Goal: Register for event/course

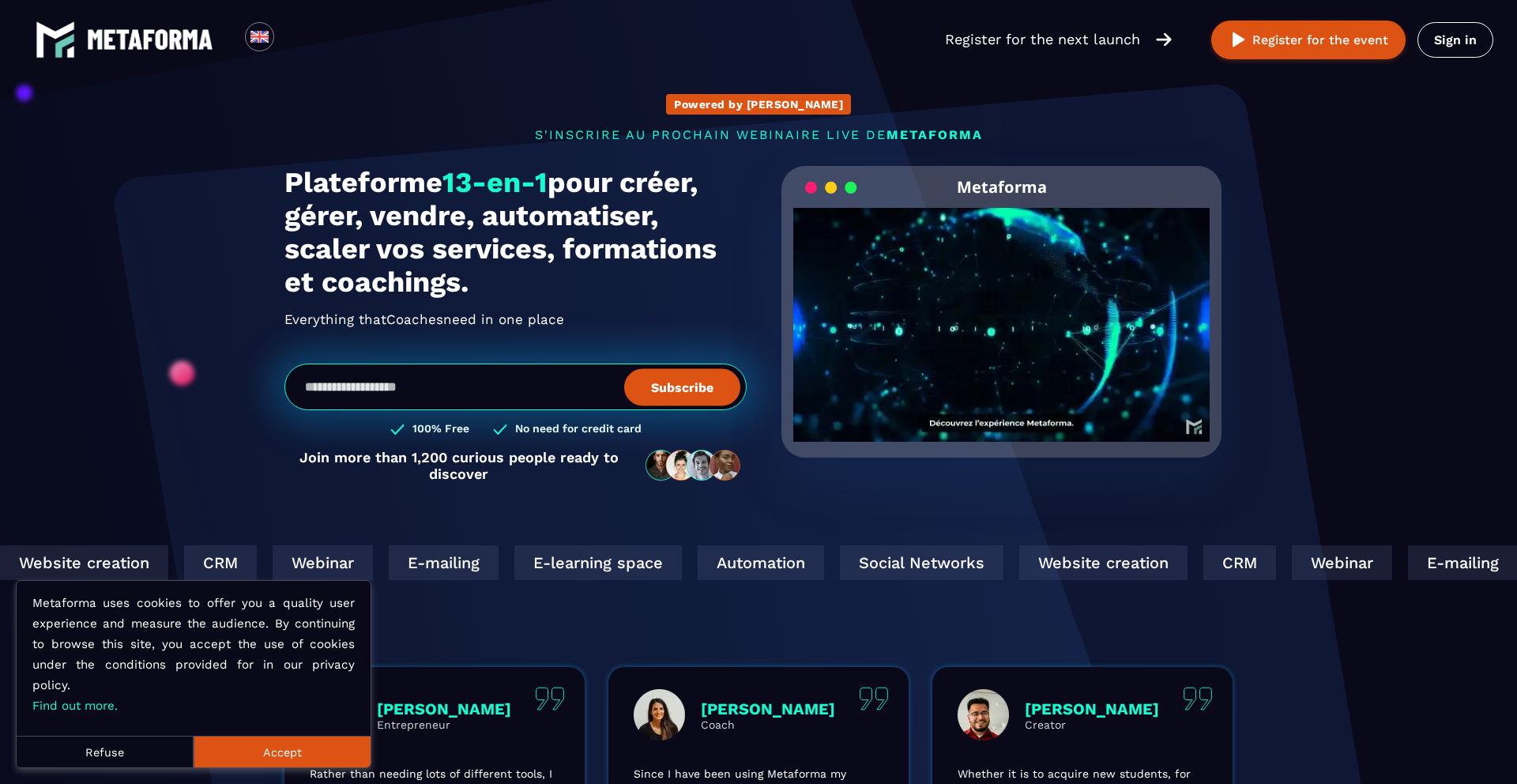
click at [122, 739] on button "Refuse" at bounding box center [105, 751] width 177 height 31
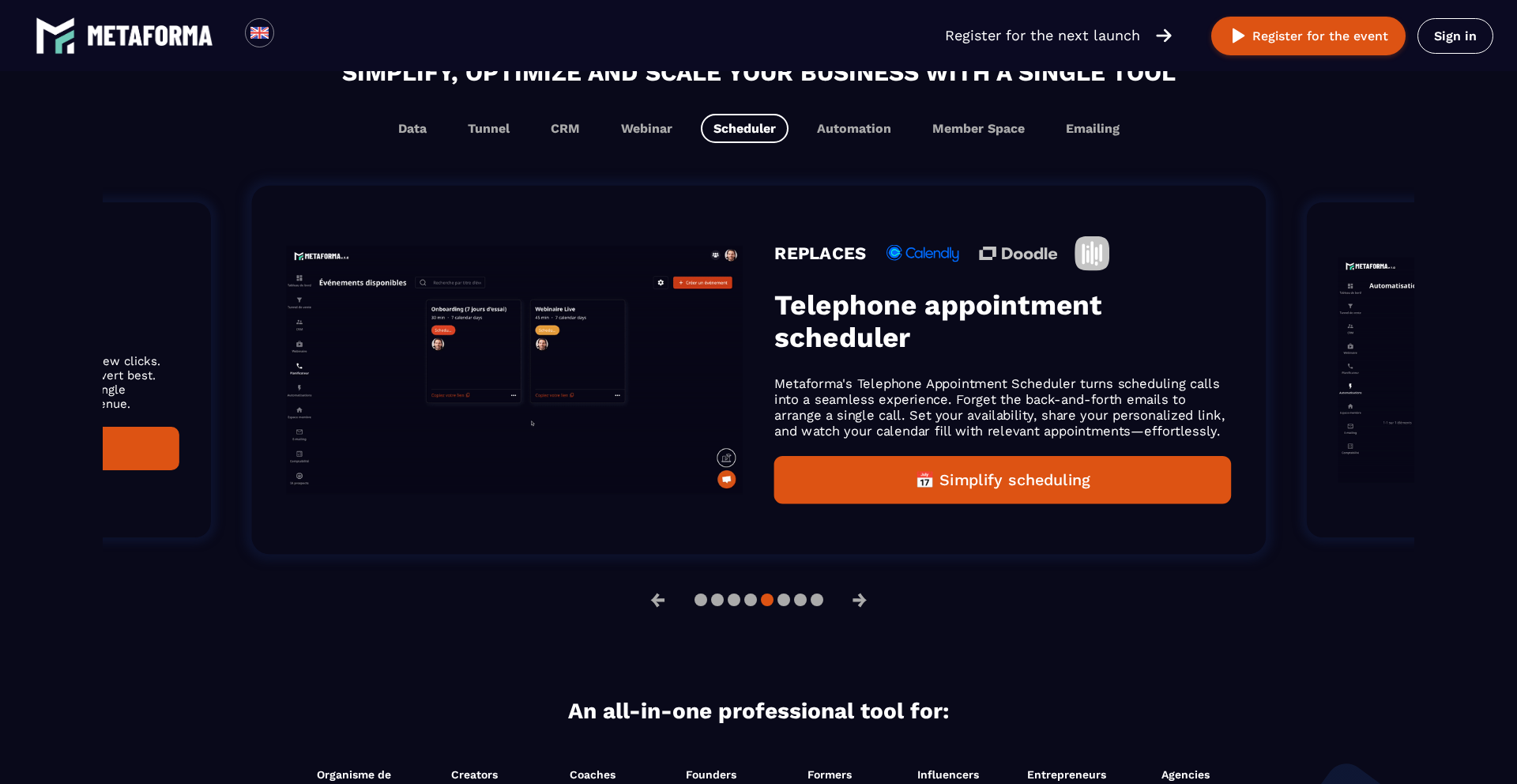
scroll to position [994, 0]
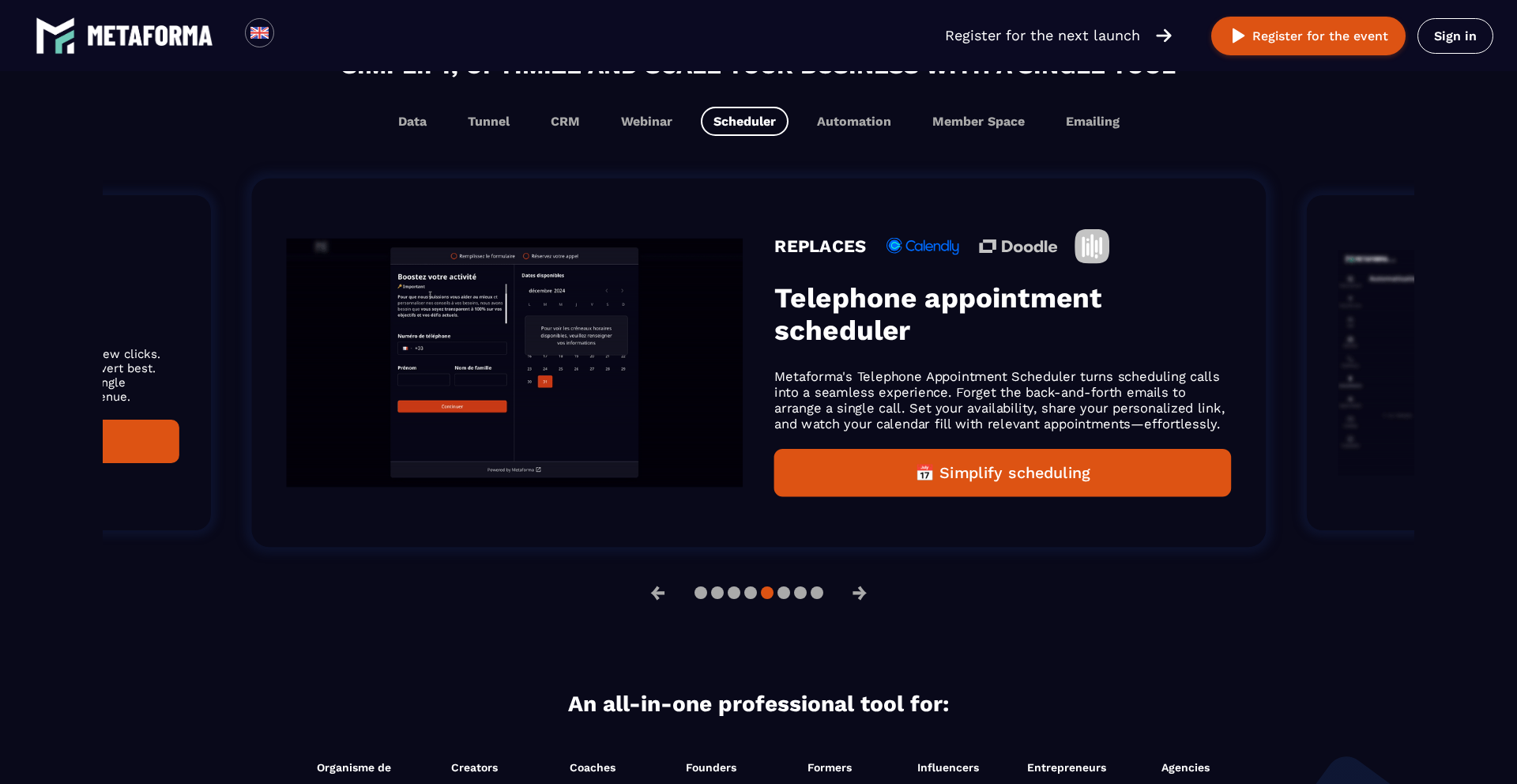
click at [706, 599] on div at bounding box center [759, 592] width 129 height 12
click at [704, 599] on div at bounding box center [759, 592] width 129 height 12
click at [711, 599] on button at bounding box center [717, 592] width 12 height 12
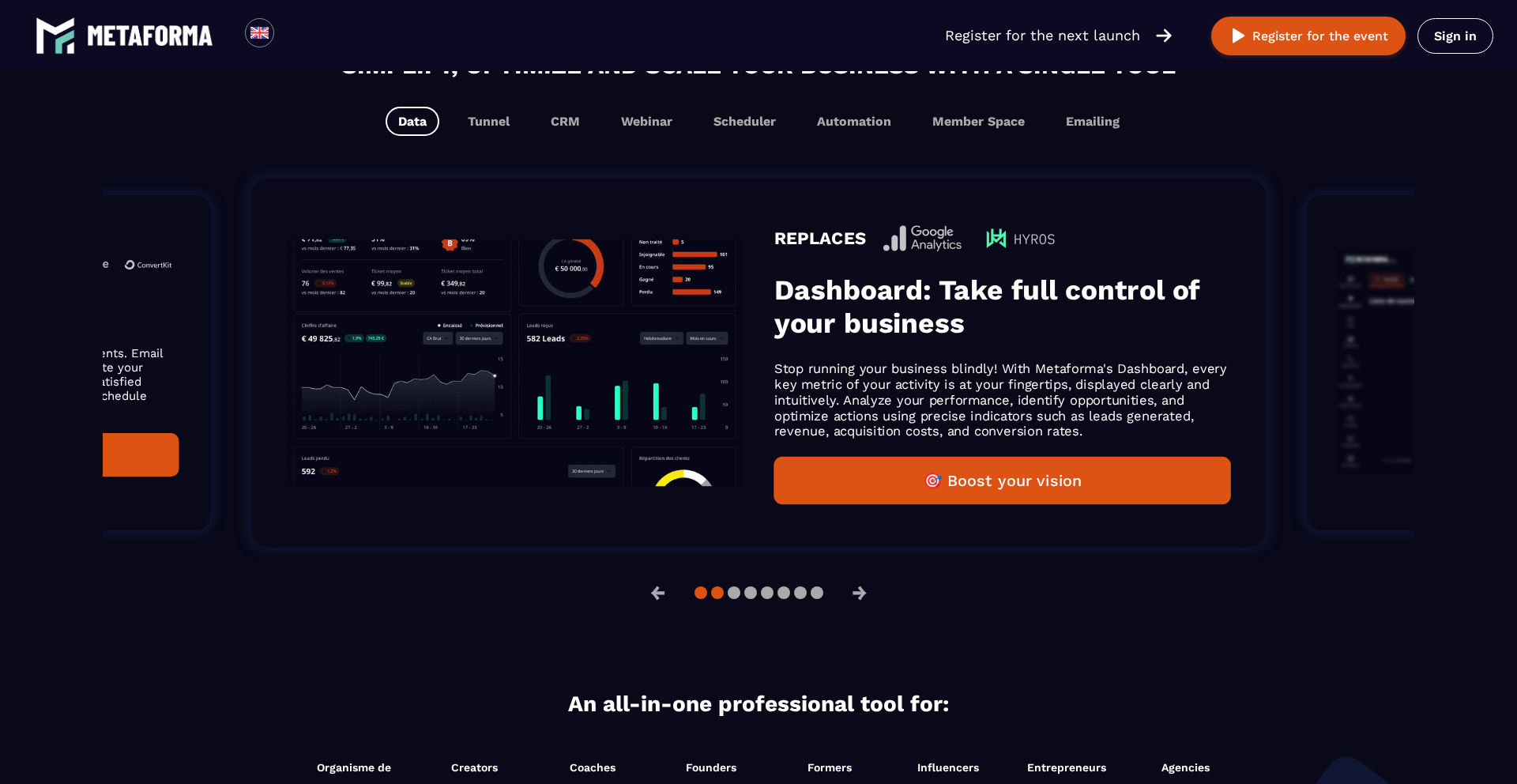
click at [728, 599] on button at bounding box center [734, 592] width 12 height 12
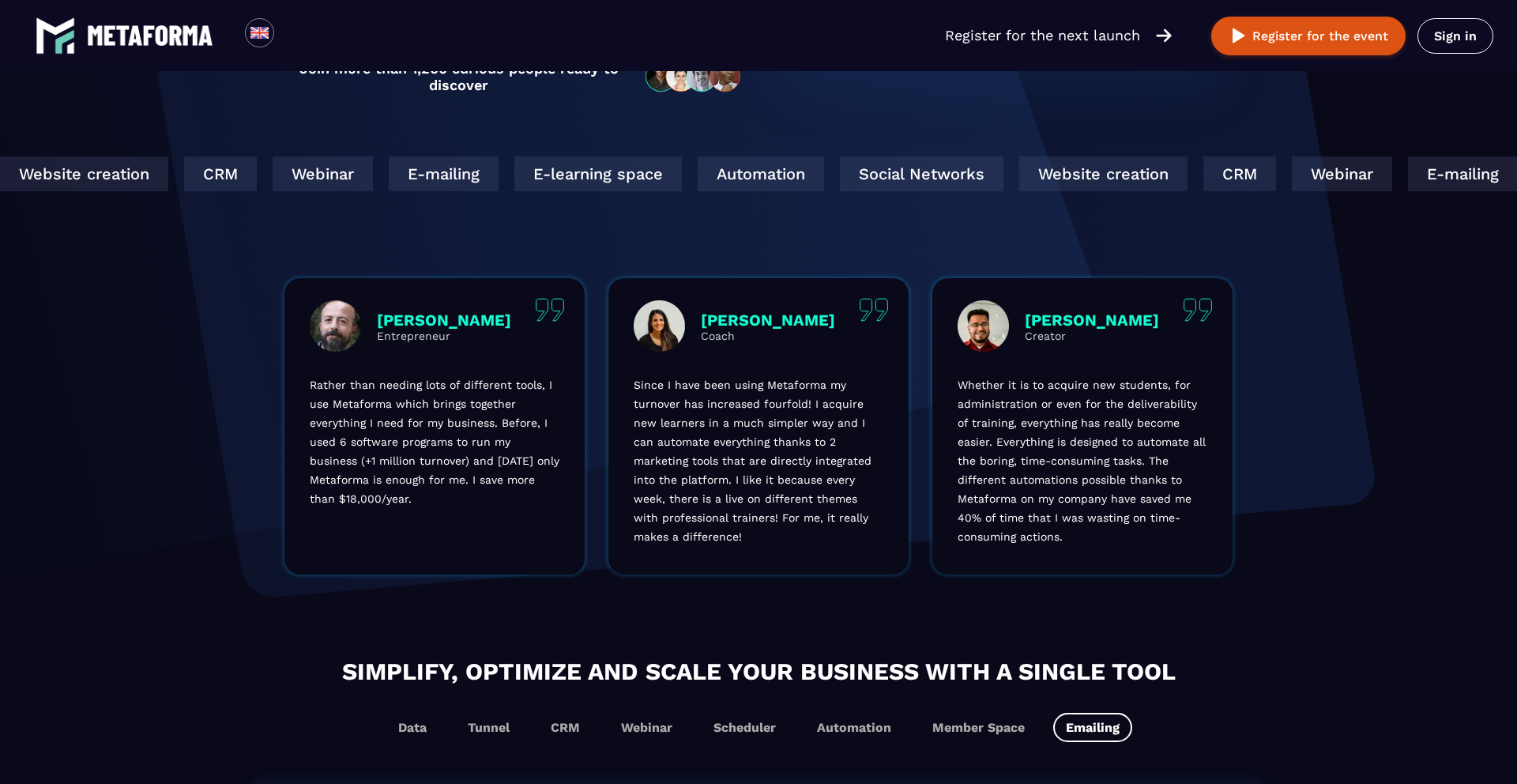
scroll to position [0, 0]
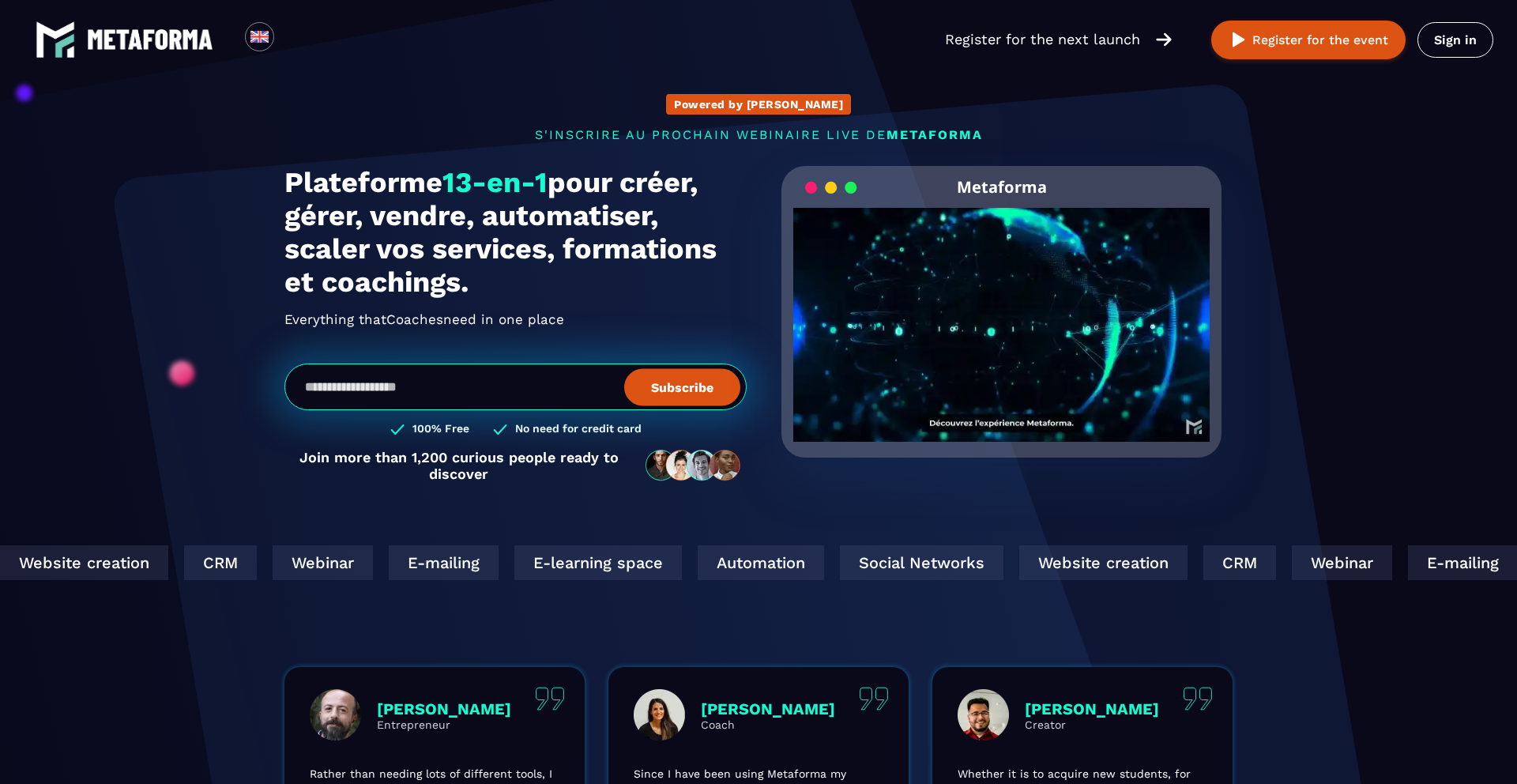
click at [1141, 37] on p "Register for the next launch" at bounding box center [1043, 39] width 195 height 22
click at [1170, 41] on img at bounding box center [1163, 40] width 16 height 17
click at [1243, 46] on img at bounding box center [1238, 40] width 20 height 20
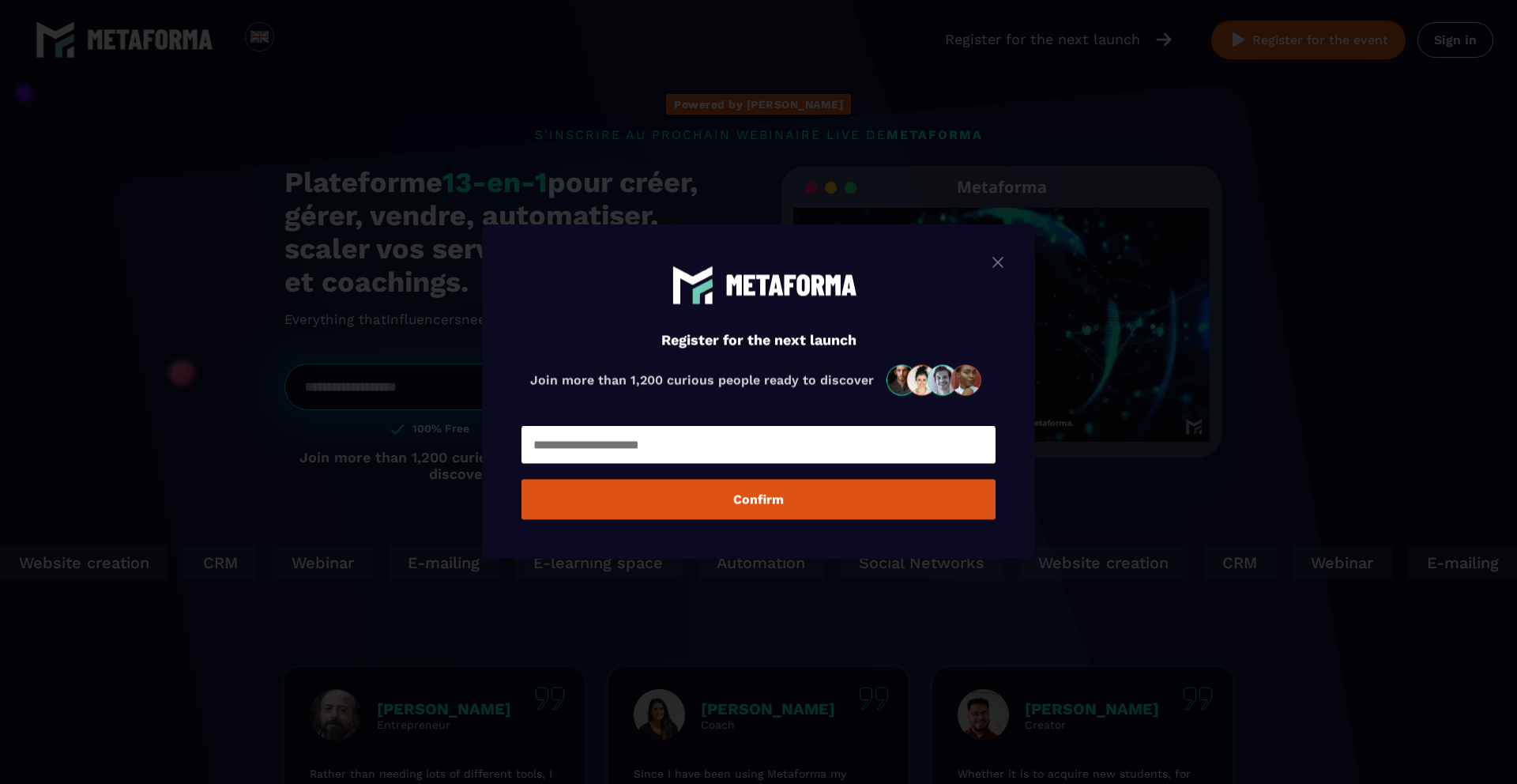
click at [1005, 255] on img "Modal window" at bounding box center [998, 262] width 19 height 20
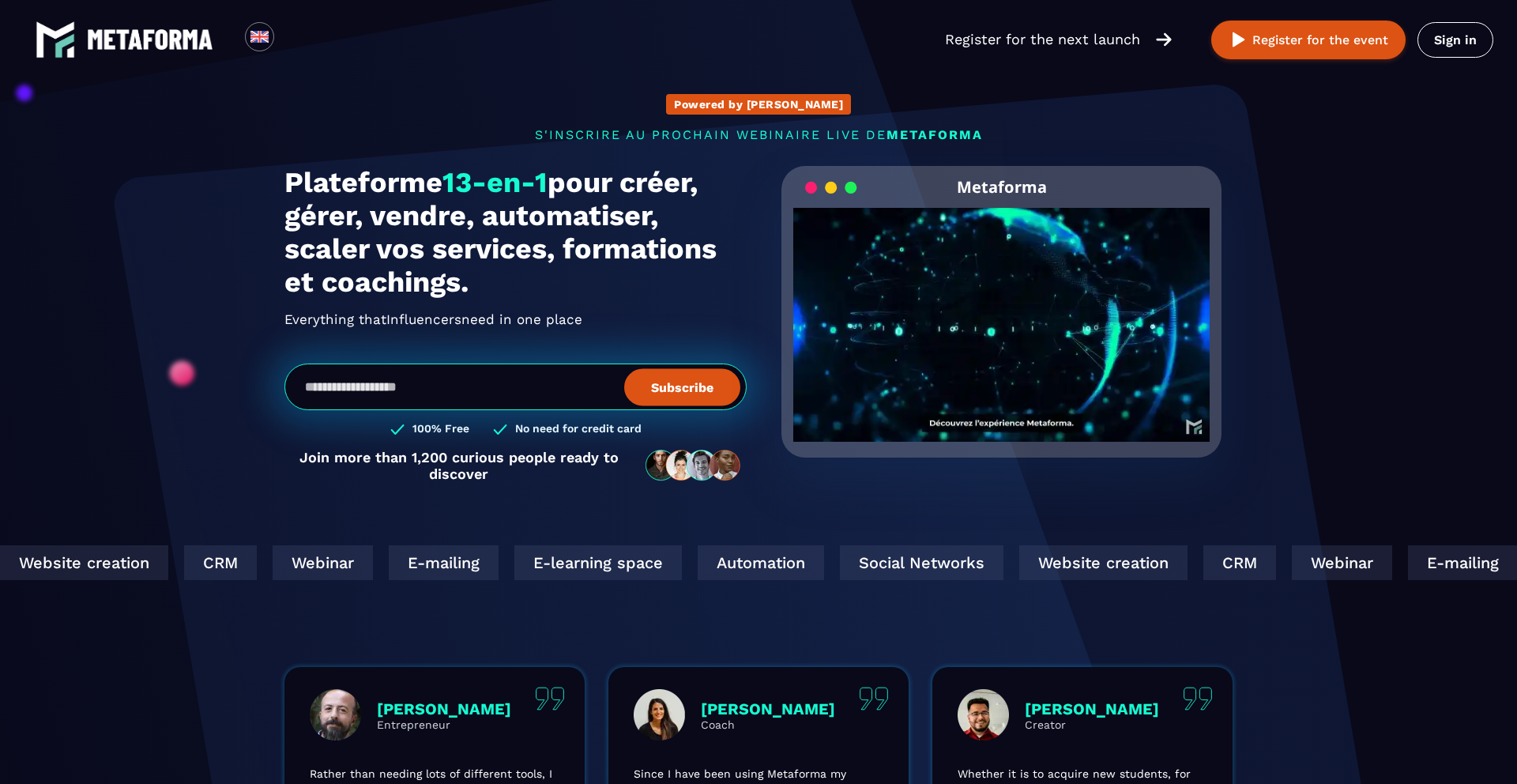
click at [1007, 325] on video "Your browser does not support the video tag." at bounding box center [1001, 311] width 416 height 208
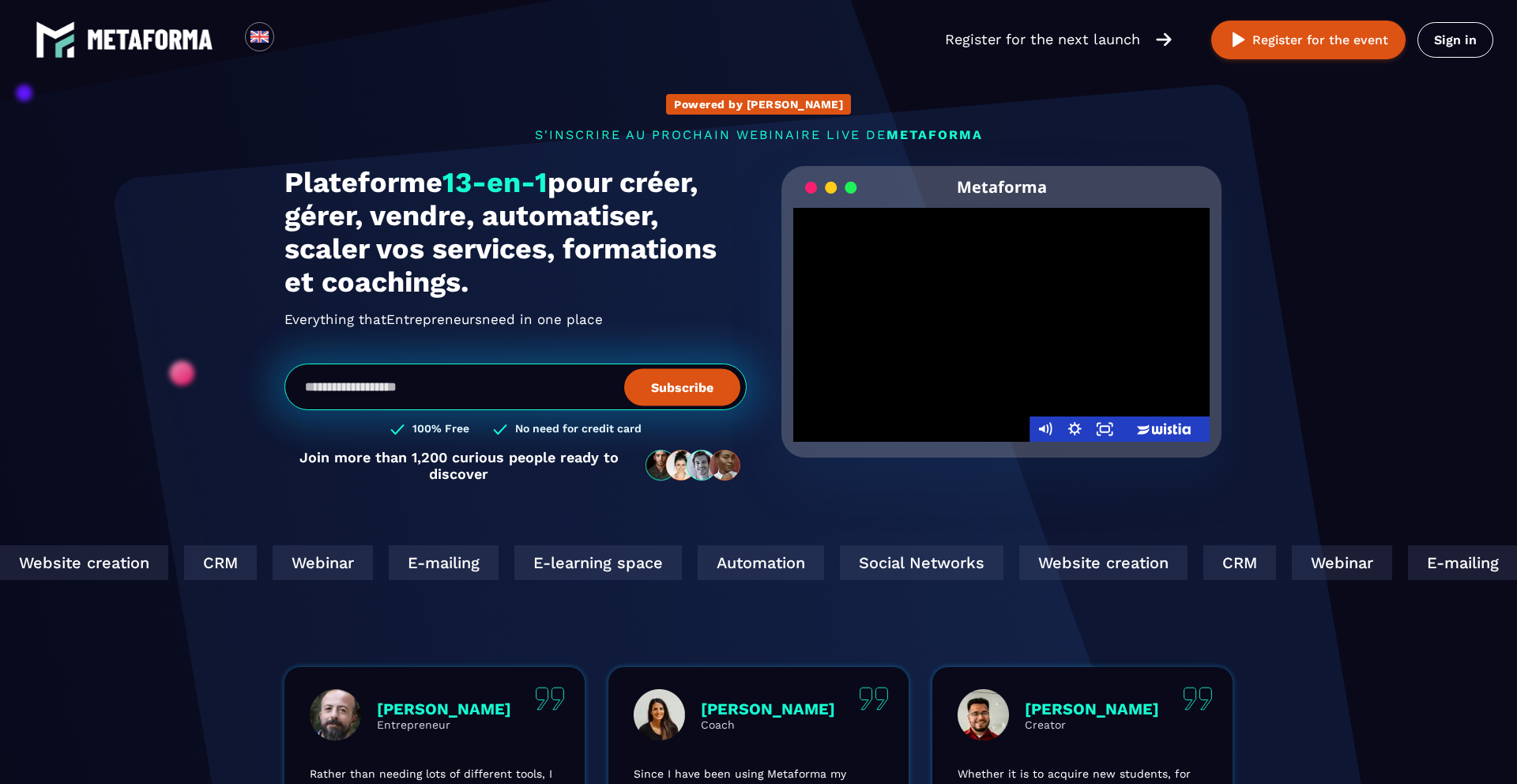
click at [1009, 324] on div at bounding box center [1001, 324] width 416 height 234
